Goal: Understand process/instructions

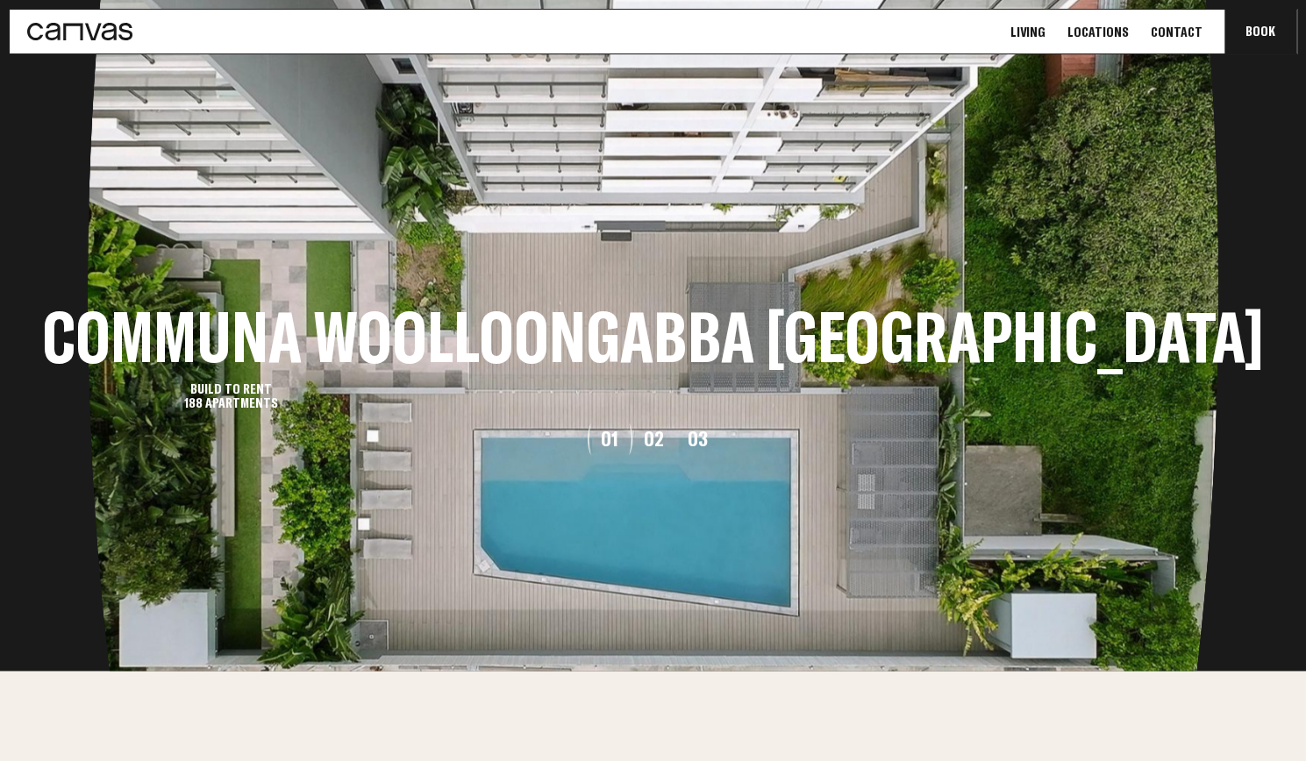
scroll to position [1929, 0]
click at [653, 434] on button "02" at bounding box center [653, 438] width 44 height 21
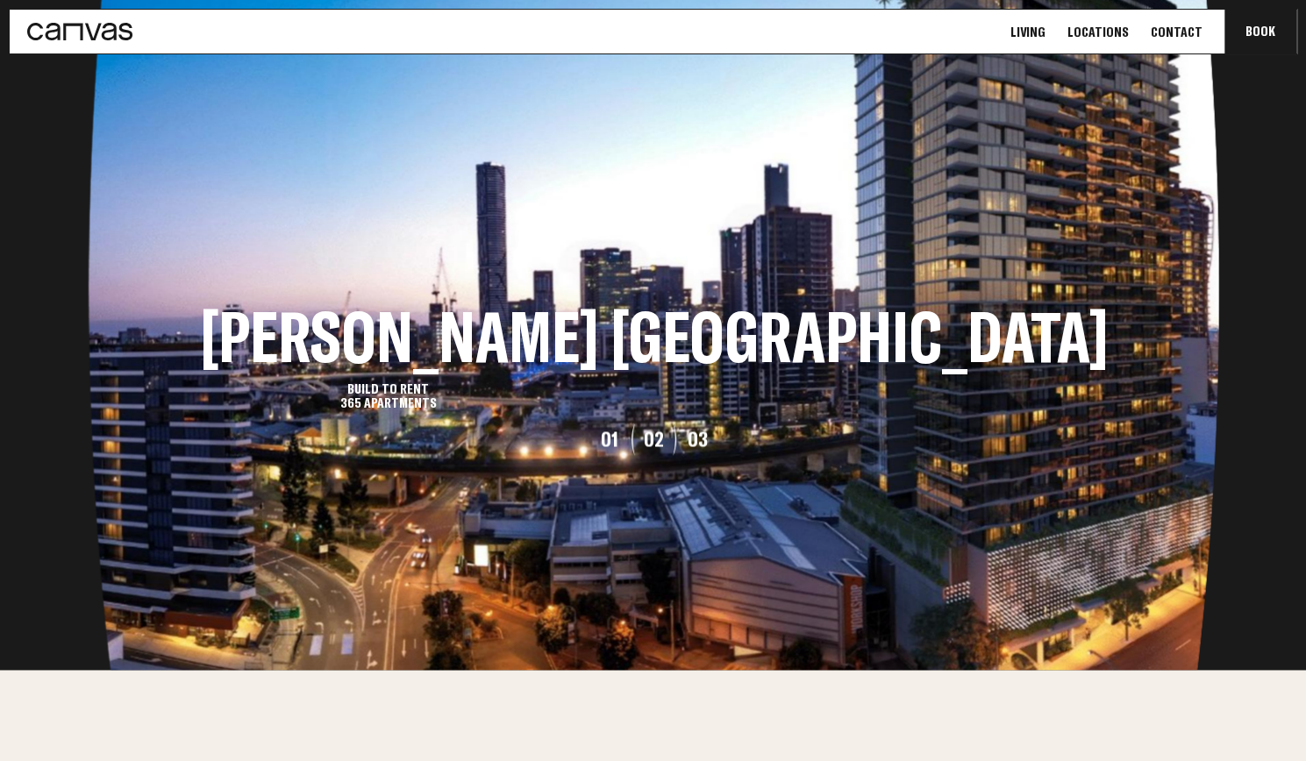
click at [693, 437] on button "03" at bounding box center [697, 438] width 44 height 21
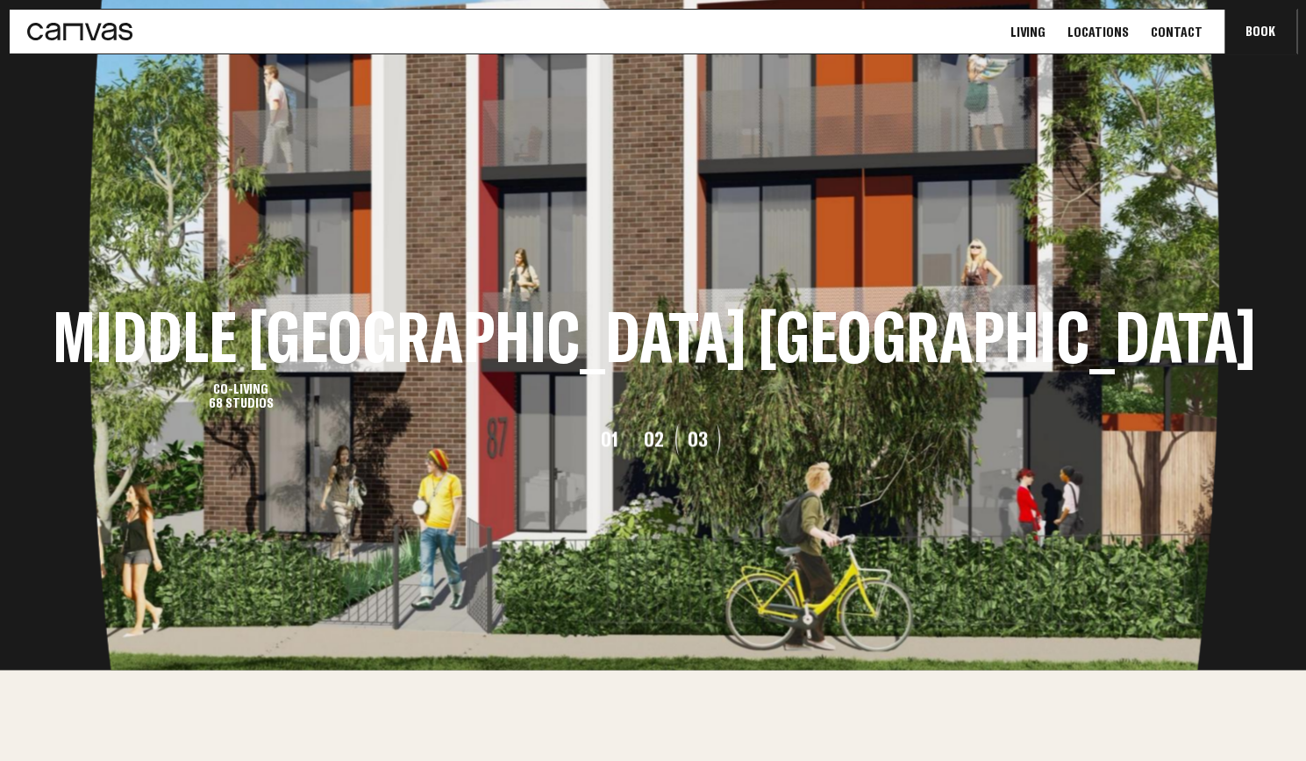
click at [659, 437] on button "02" at bounding box center [653, 438] width 44 height 21
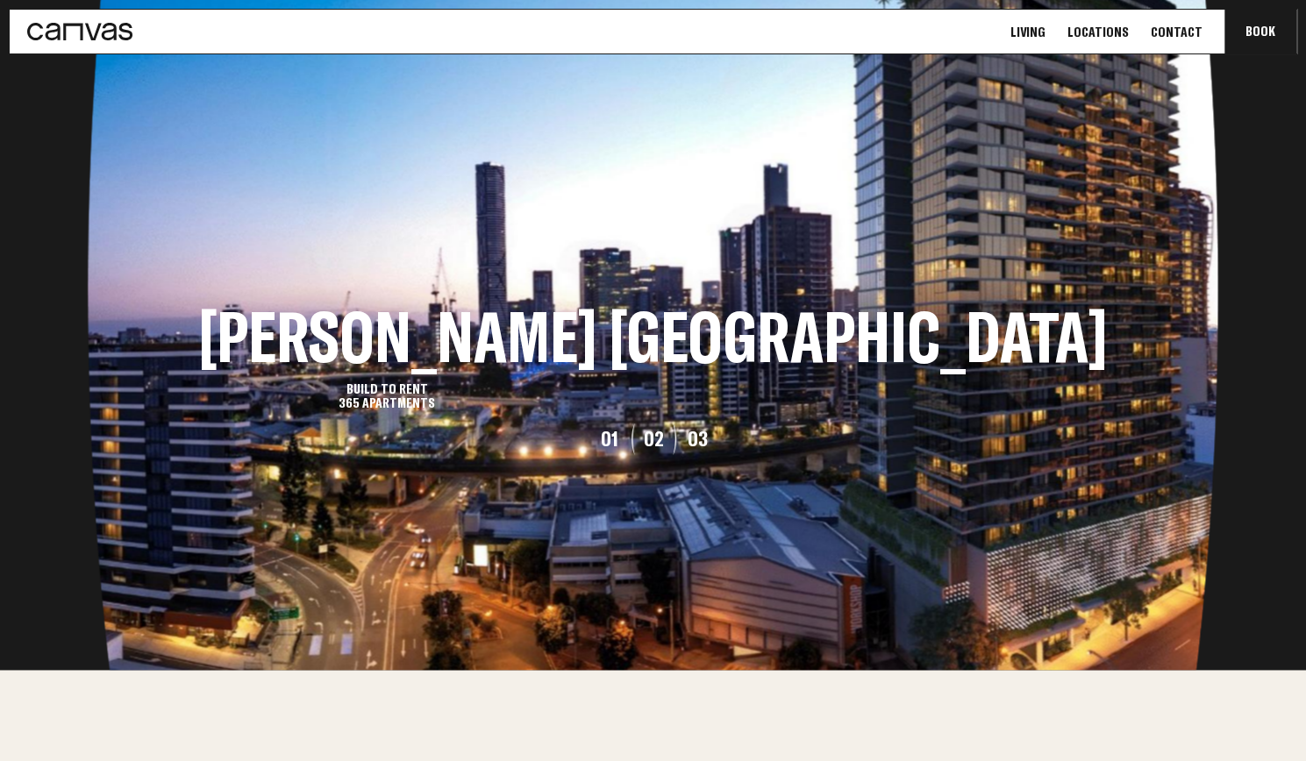
click at [614, 438] on button "01" at bounding box center [610, 438] width 44 height 21
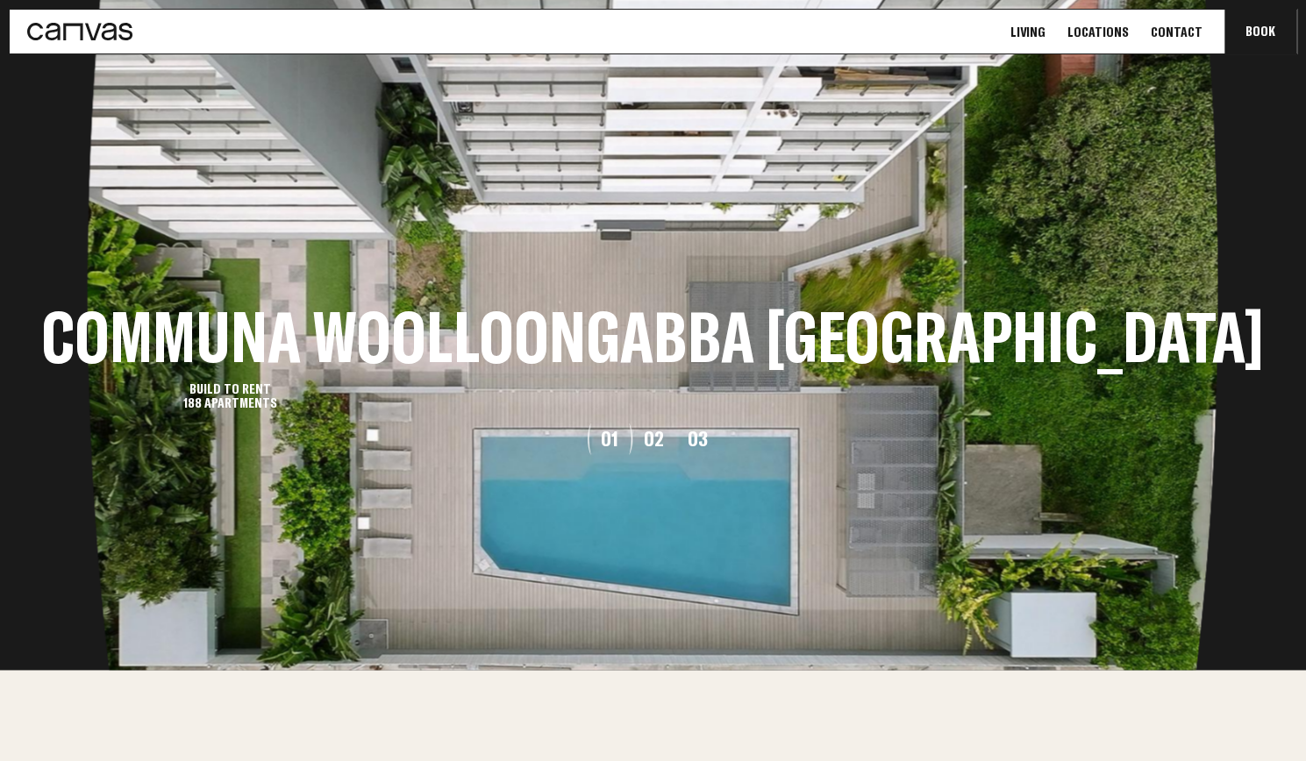
click at [645, 441] on button "02" at bounding box center [653, 438] width 44 height 21
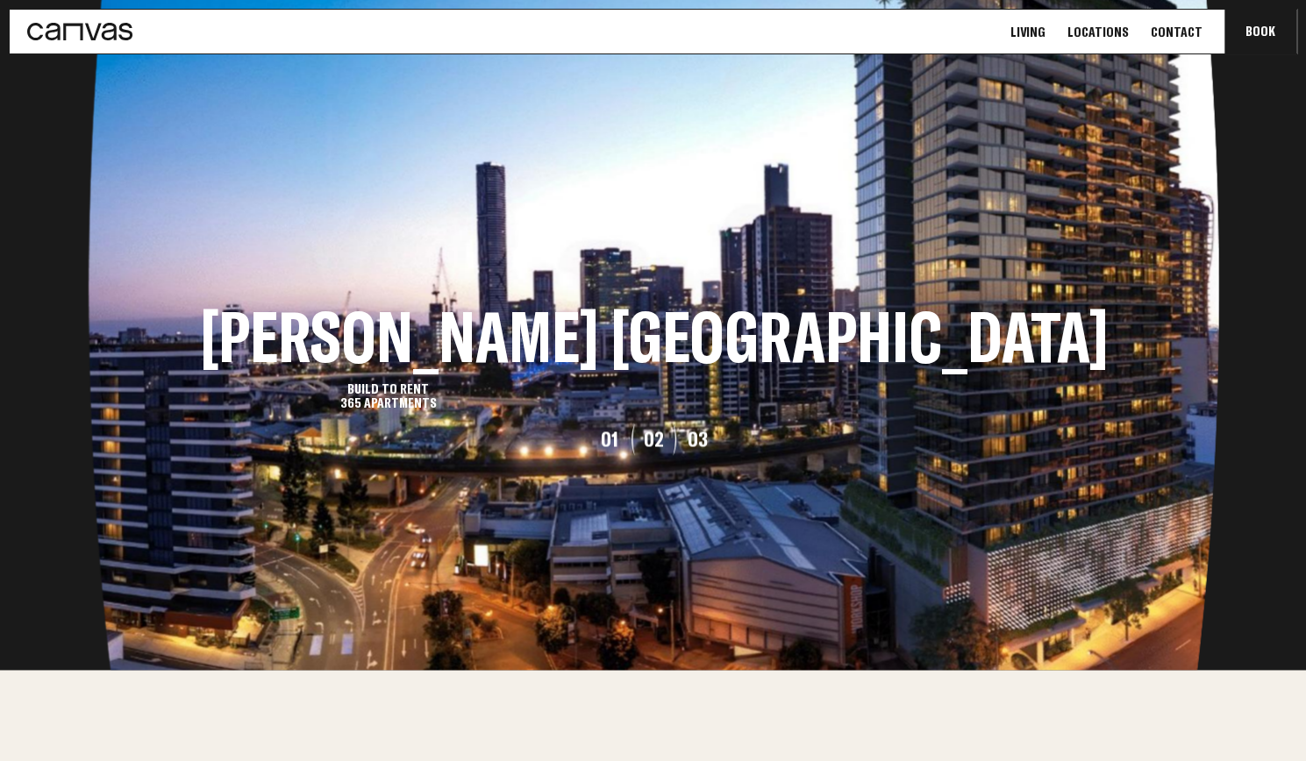
click at [689, 449] on button "03" at bounding box center [697, 438] width 44 height 21
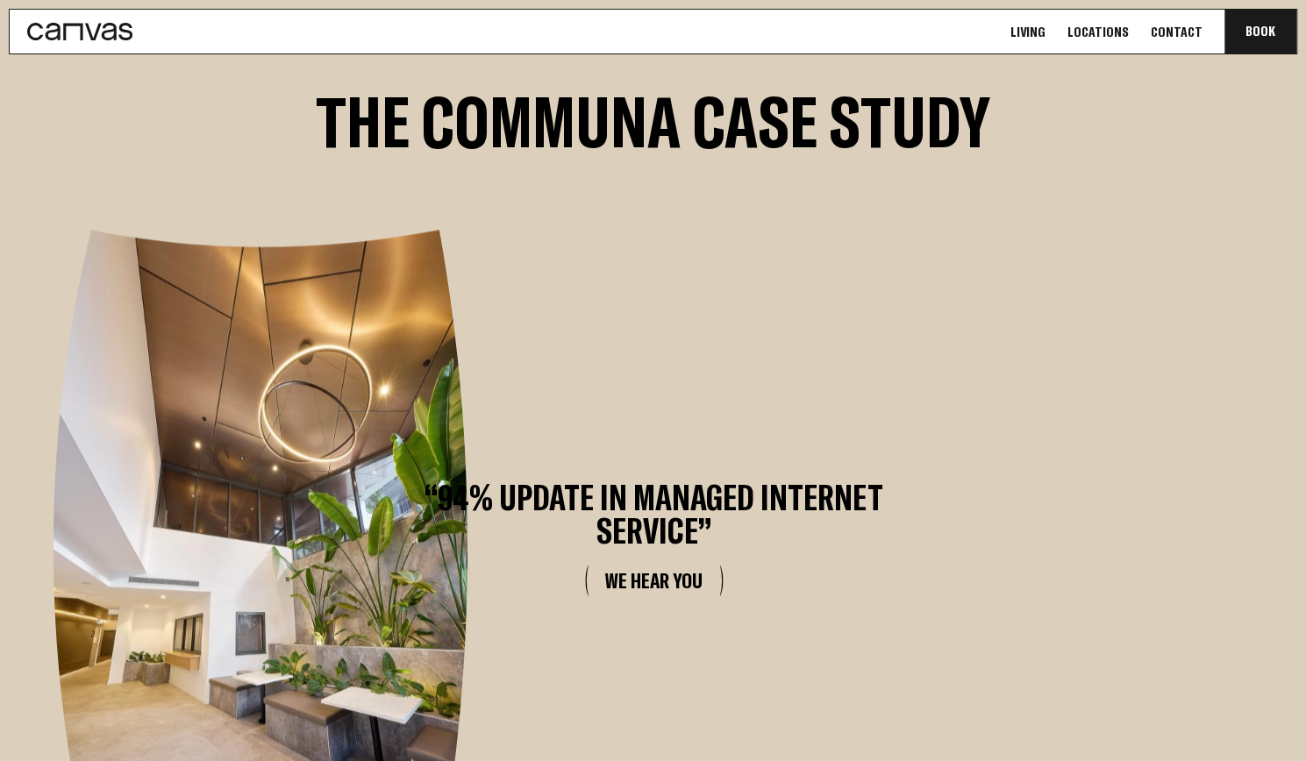
scroll to position [4834, 0]
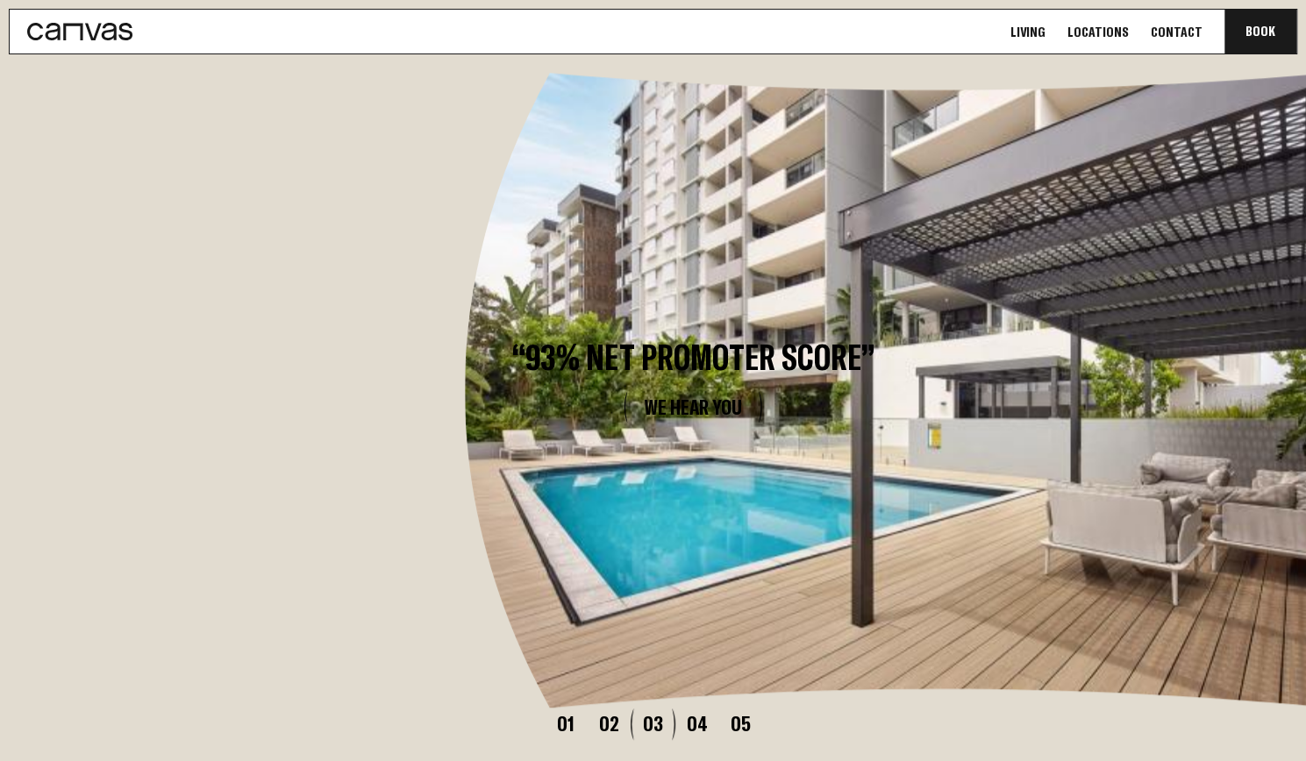
click at [570, 713] on button "01" at bounding box center [566, 723] width 44 height 21
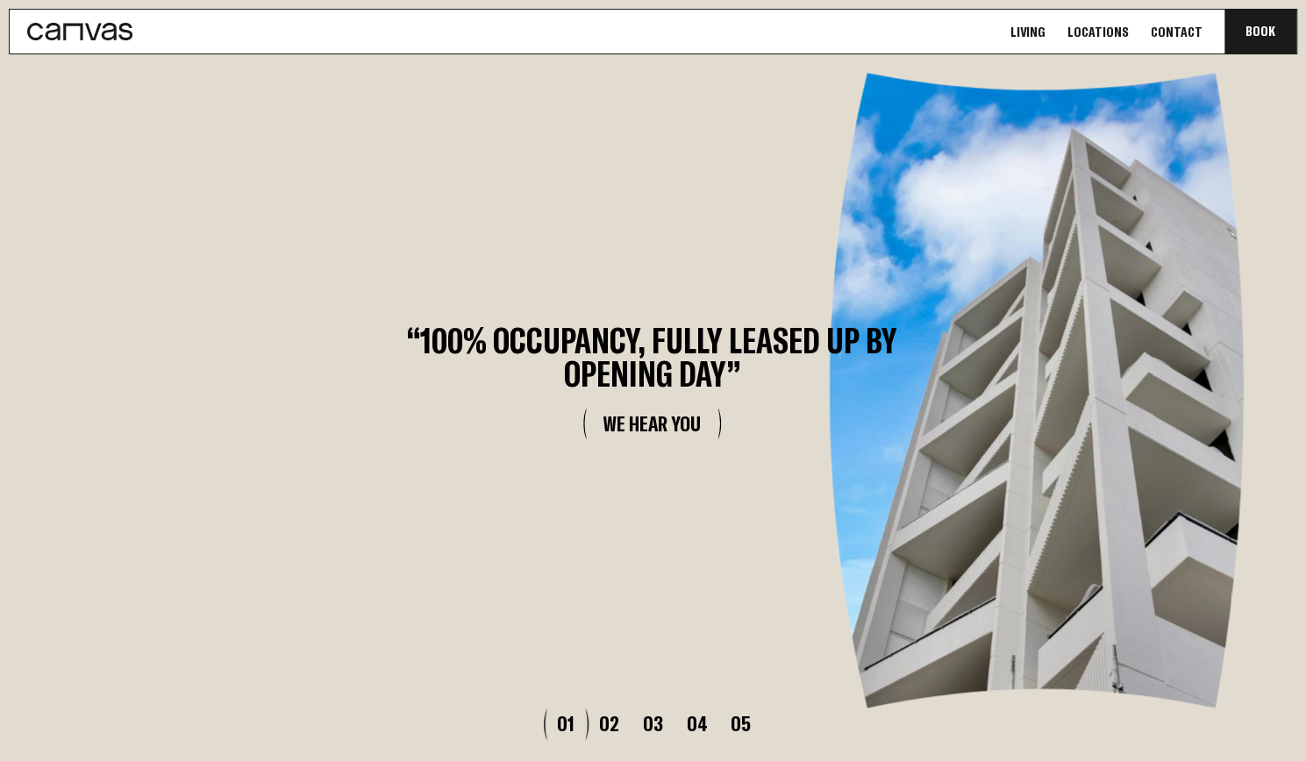
click at [649, 713] on button "03" at bounding box center [653, 723] width 44 height 21
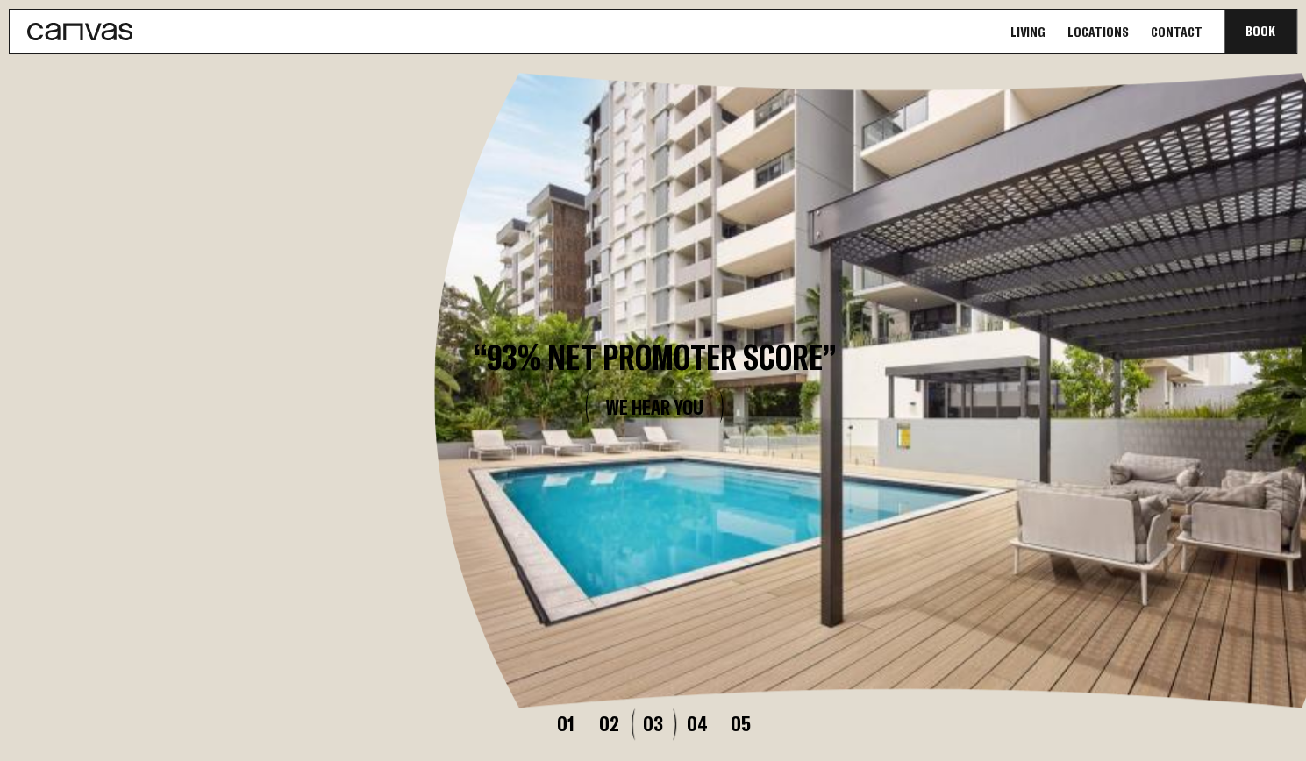
click at [691, 713] on button "04" at bounding box center [697, 723] width 44 height 21
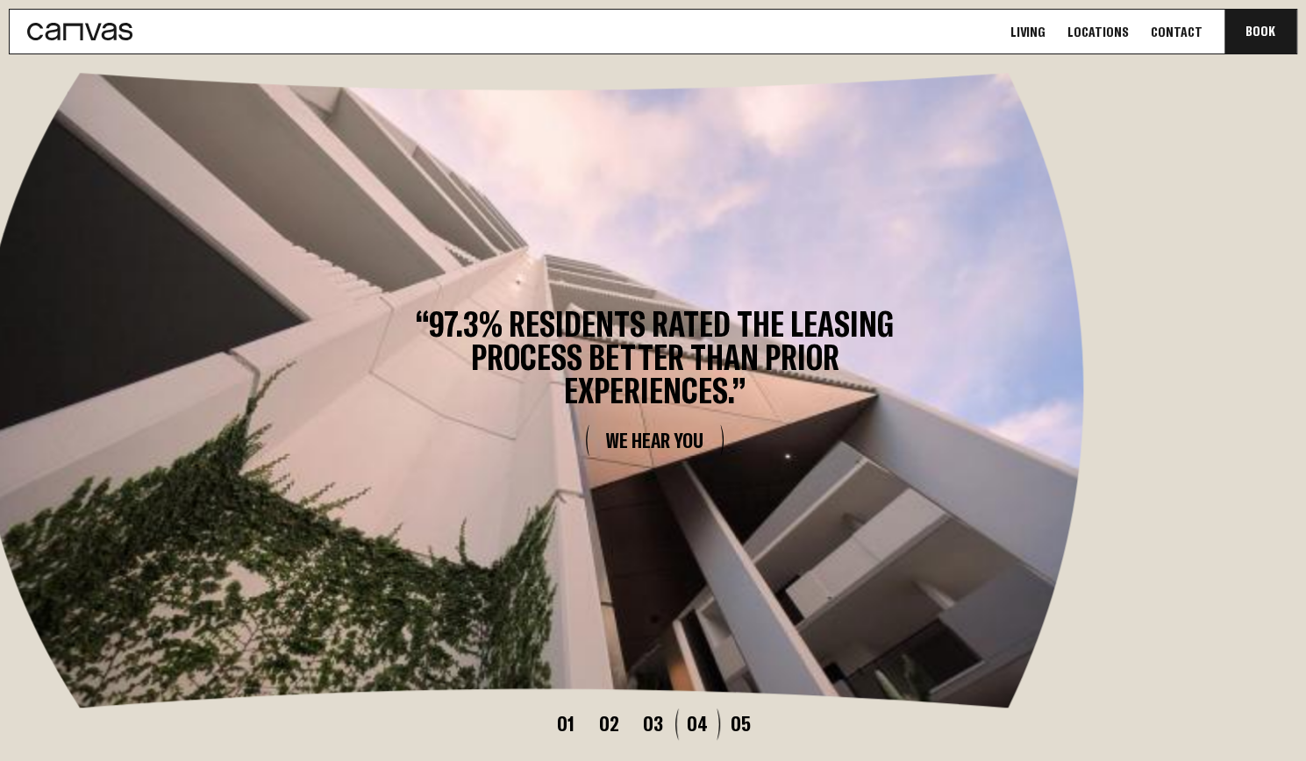
click at [730, 713] on button "05" at bounding box center [741, 723] width 44 height 21
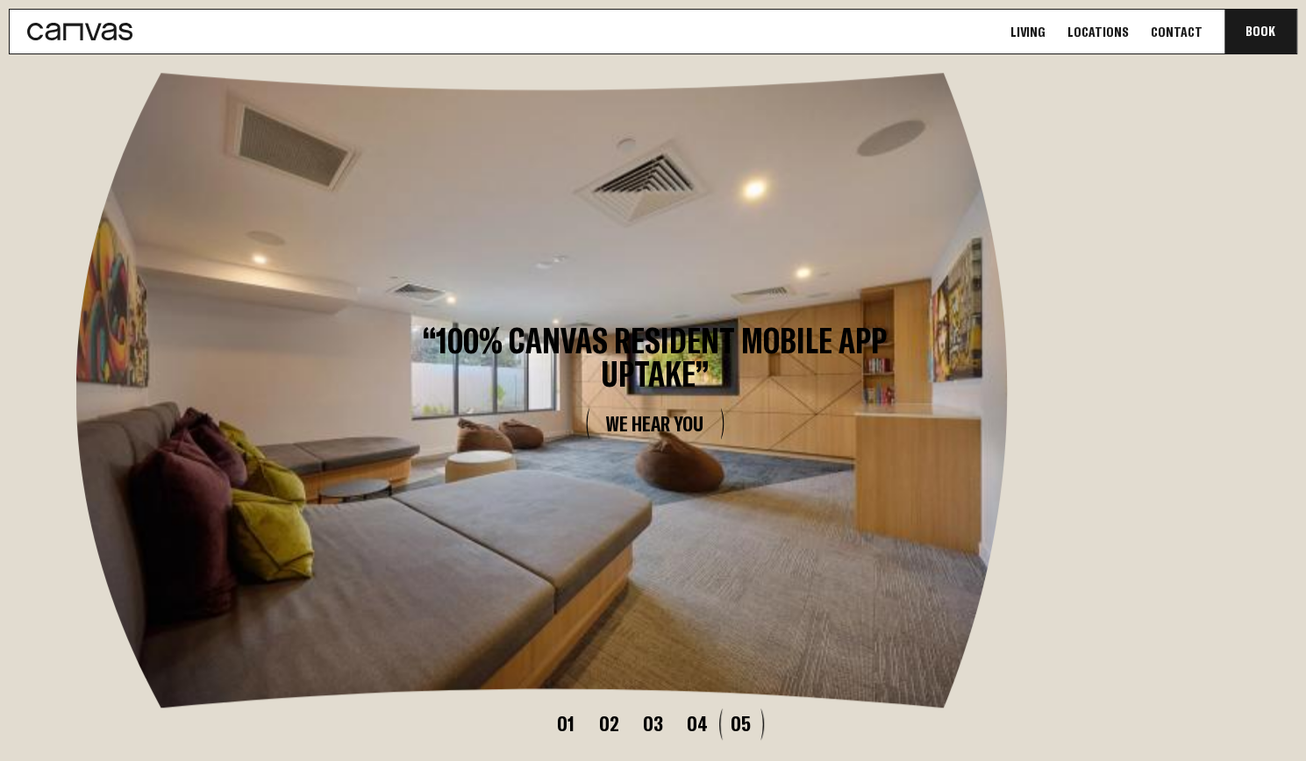
click at [617, 713] on button "02" at bounding box center [610, 723] width 44 height 21
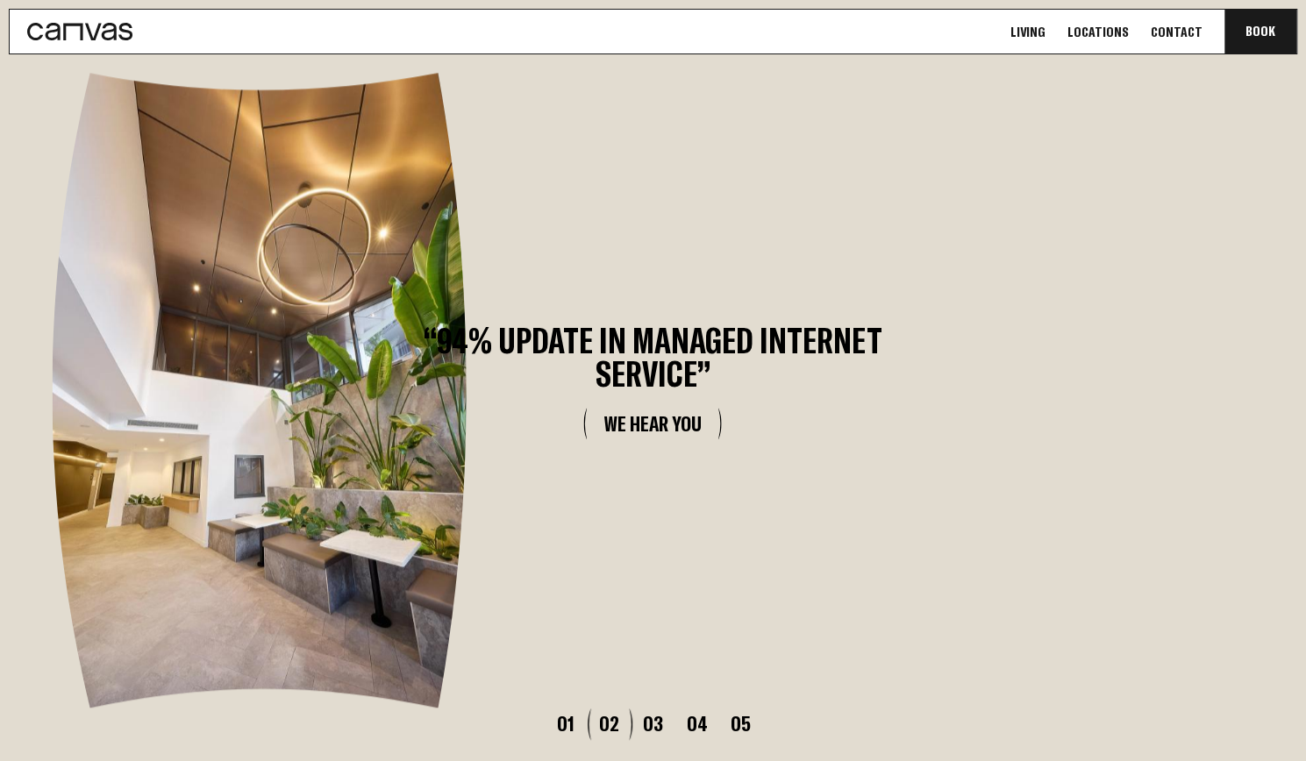
click at [575, 713] on button "01" at bounding box center [566, 723] width 44 height 21
